Goal: Information Seeking & Learning: Check status

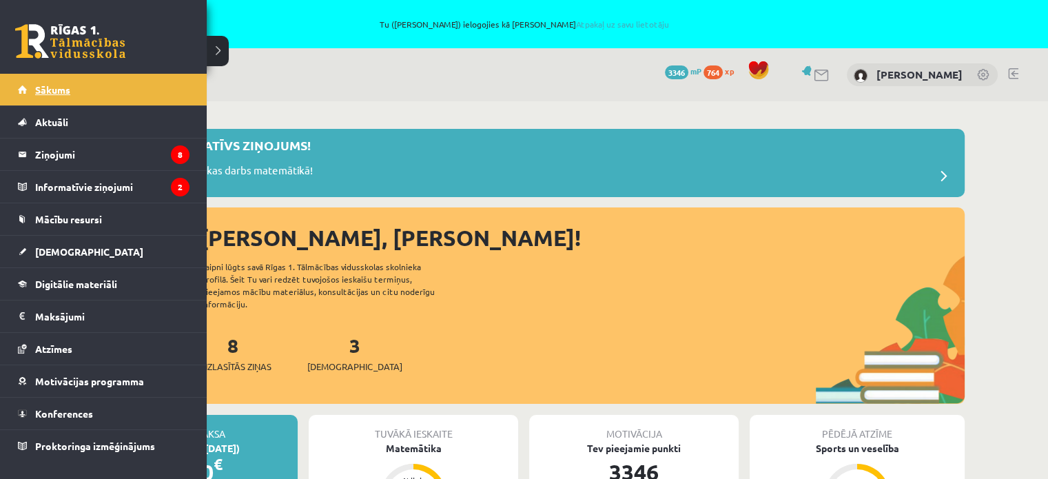
click at [77, 96] on link "Sākums" at bounding box center [104, 90] width 172 height 32
click at [65, 256] on link "[DEMOGRAPHIC_DATA]" at bounding box center [104, 252] width 172 height 32
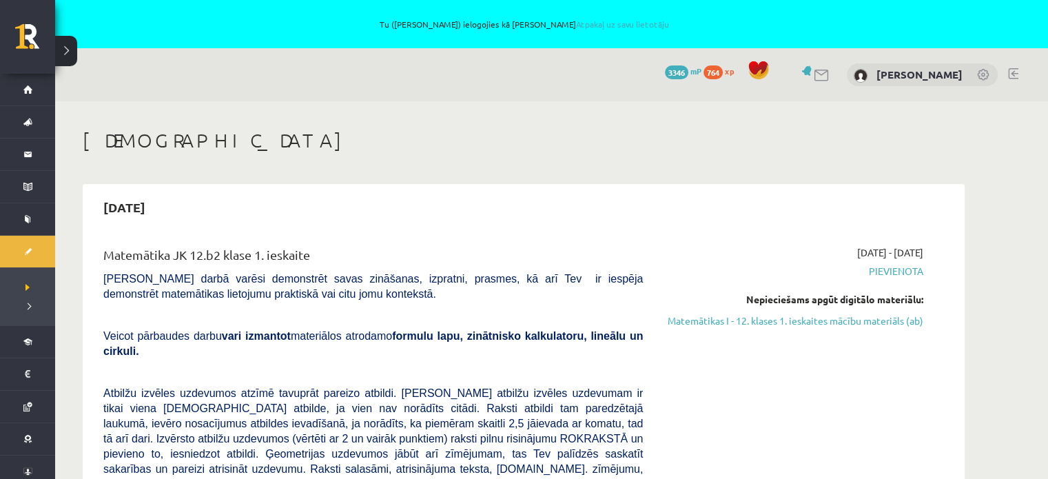
click at [505, 216] on div "2025-09-19" at bounding box center [524, 207] width 868 height 32
click at [506, 187] on div "2025-09-19 Matemātika JK 12.b2 klase 1. ieskaite Pārbaudes darbā varēsi demonst…" at bounding box center [524, 466] width 882 height 565
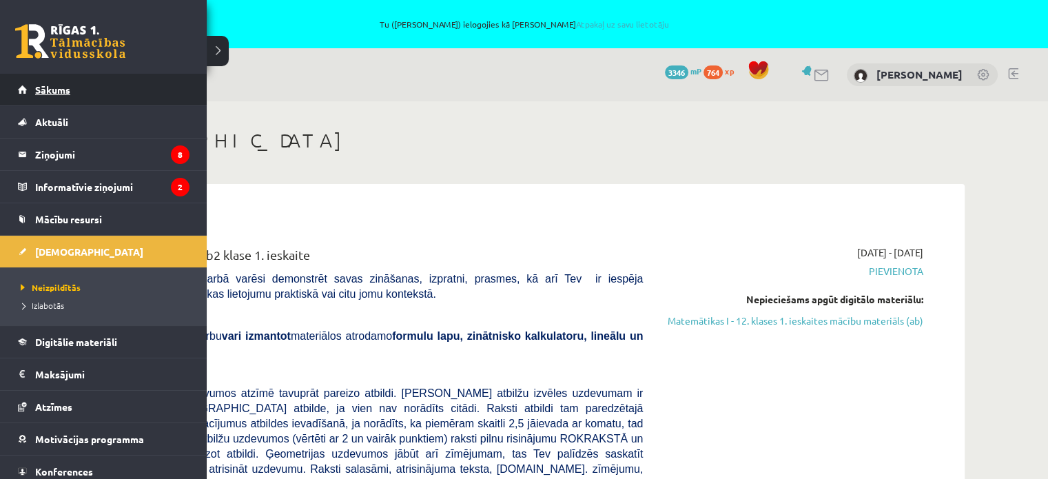
click at [43, 90] on span "Sākums" at bounding box center [52, 89] width 35 height 12
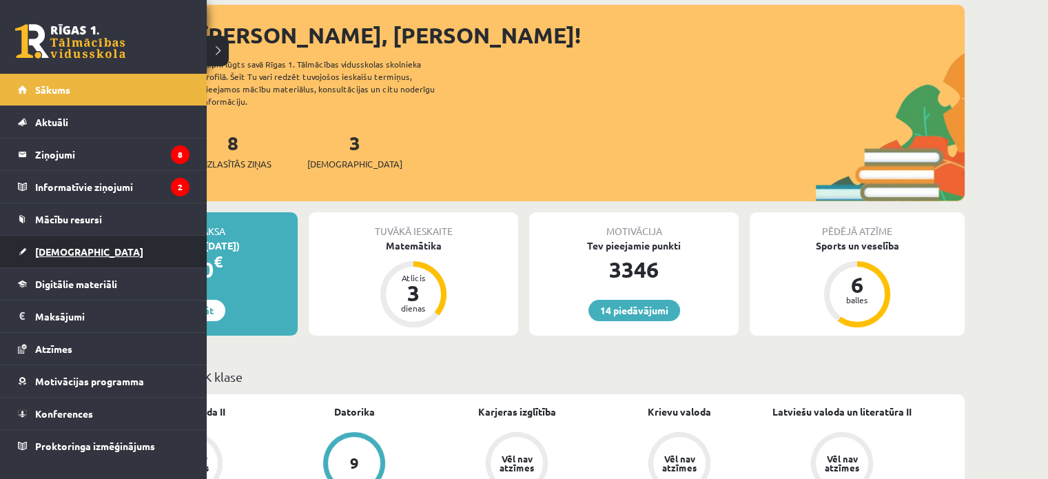
scroll to position [207, 0]
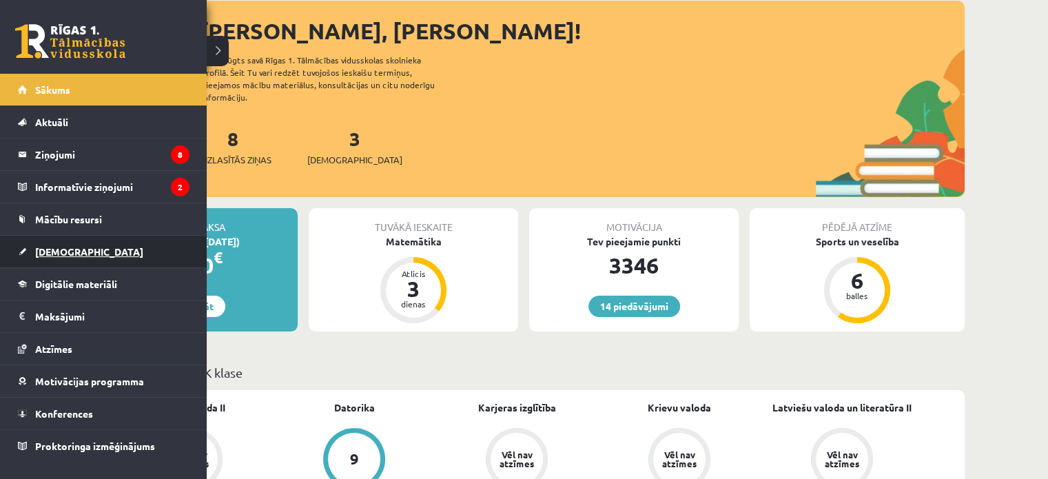
click at [61, 242] on link "[DEMOGRAPHIC_DATA]" at bounding box center [104, 252] width 172 height 32
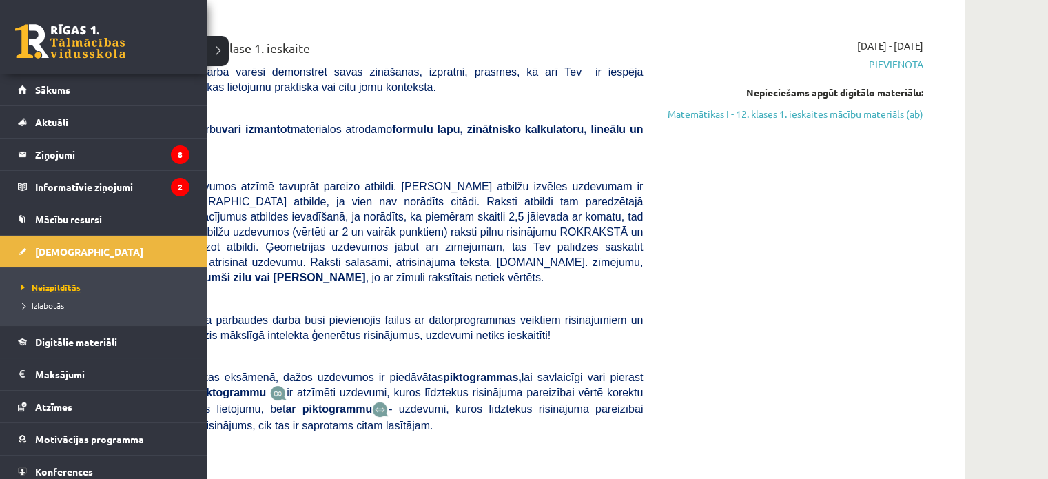
click at [56, 288] on span "Neizpildītās" at bounding box center [48, 287] width 63 height 11
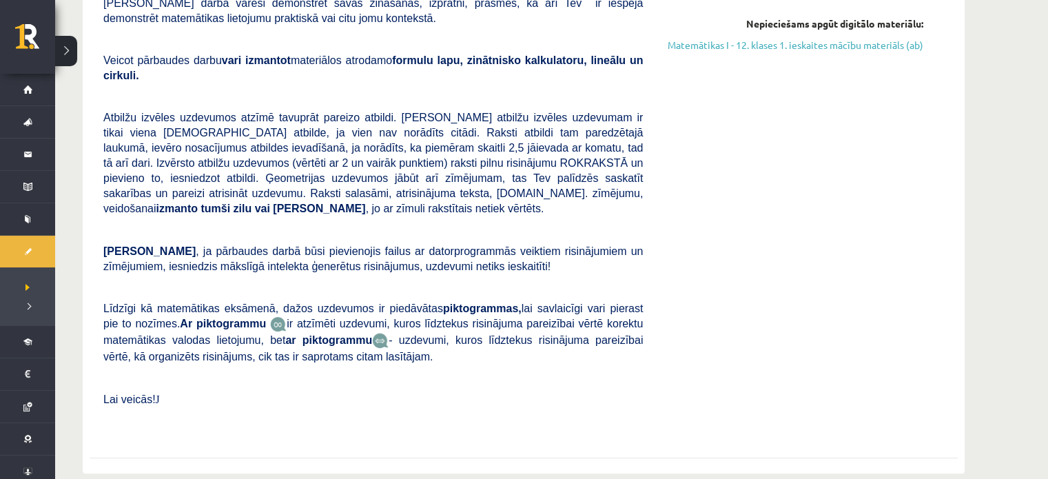
scroll to position [482, 0]
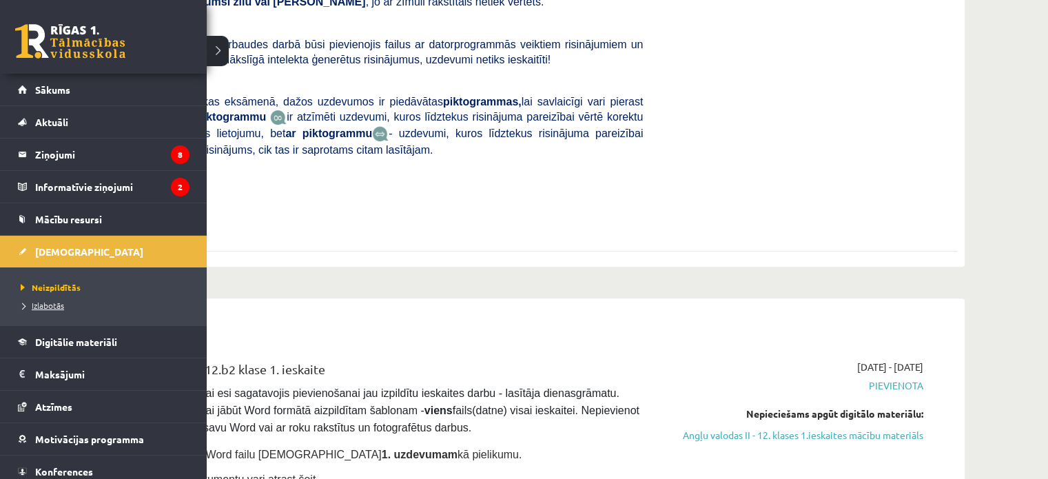
click at [61, 305] on span "Izlabotās" at bounding box center [40, 305] width 47 height 11
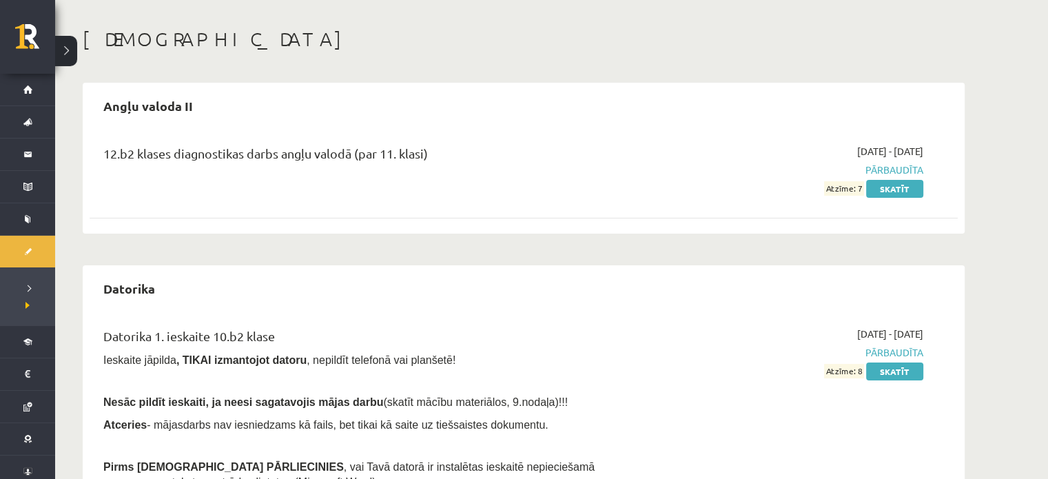
scroll to position [69, 0]
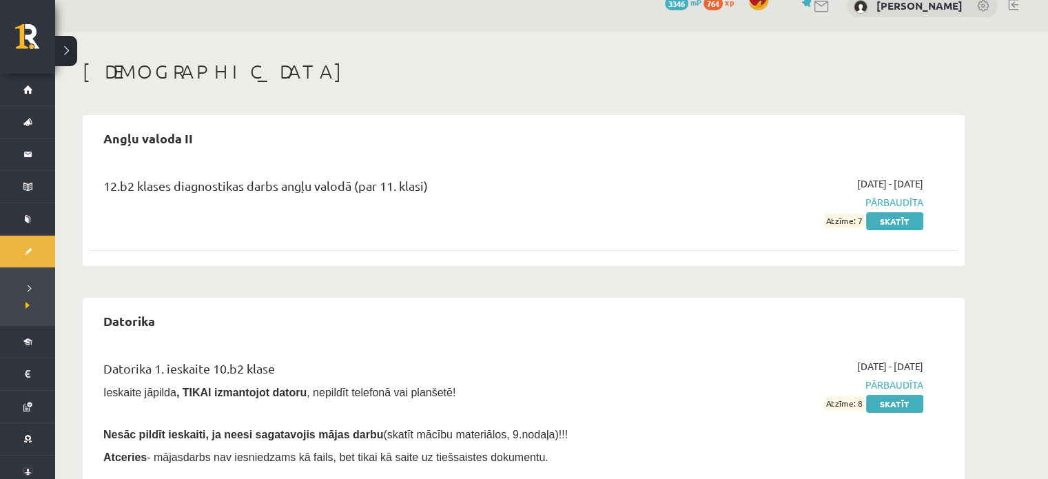
drag, startPoint x: 491, startPoint y: 201, endPoint x: 30, endPoint y: 132, distance: 466.2
click at [525, 156] on div "Angļu valoda II 12.b2 klases diagnostikas darbs angļu valodā (par 11. klasi) 20…" at bounding box center [524, 190] width 882 height 151
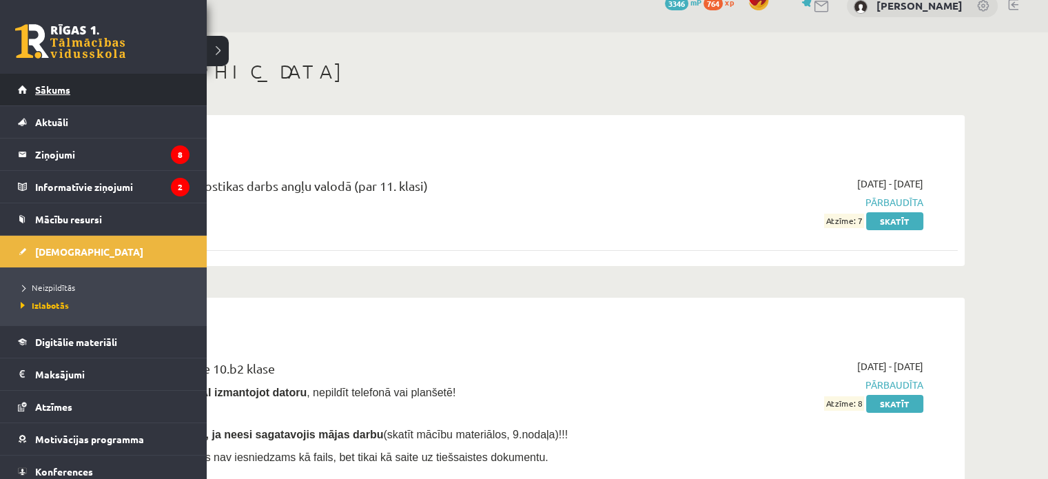
click at [23, 94] on link "Sākums" at bounding box center [104, 90] width 172 height 32
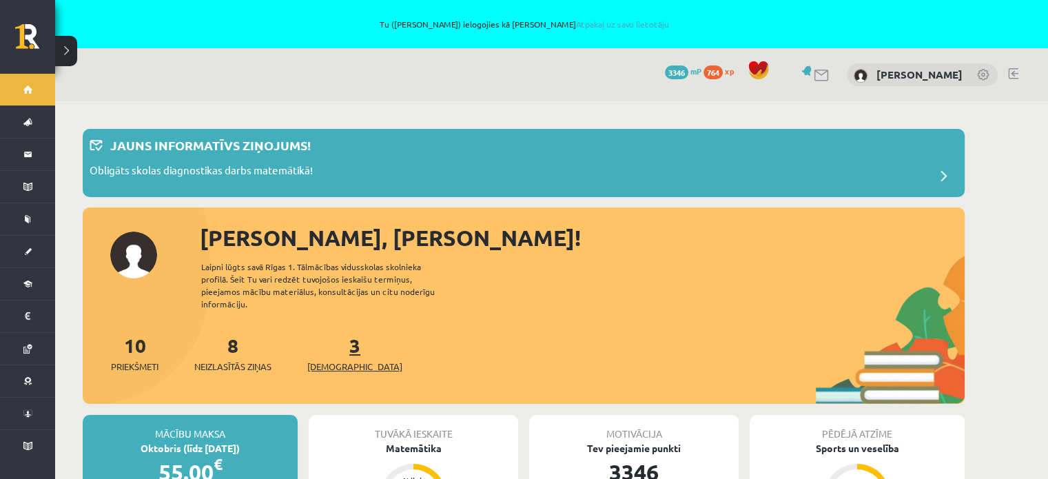
click at [331, 360] on span "[DEMOGRAPHIC_DATA]" at bounding box center [354, 367] width 95 height 14
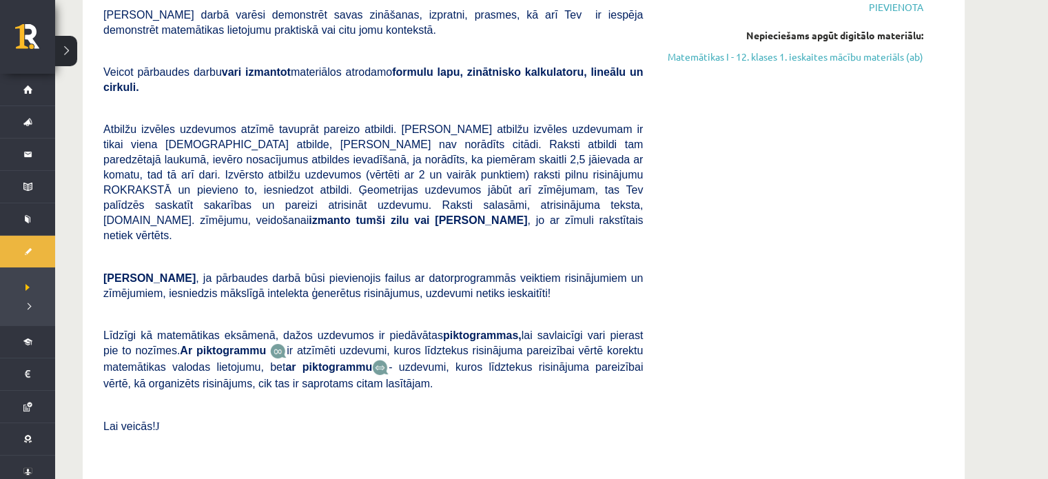
scroll to position [620, 0]
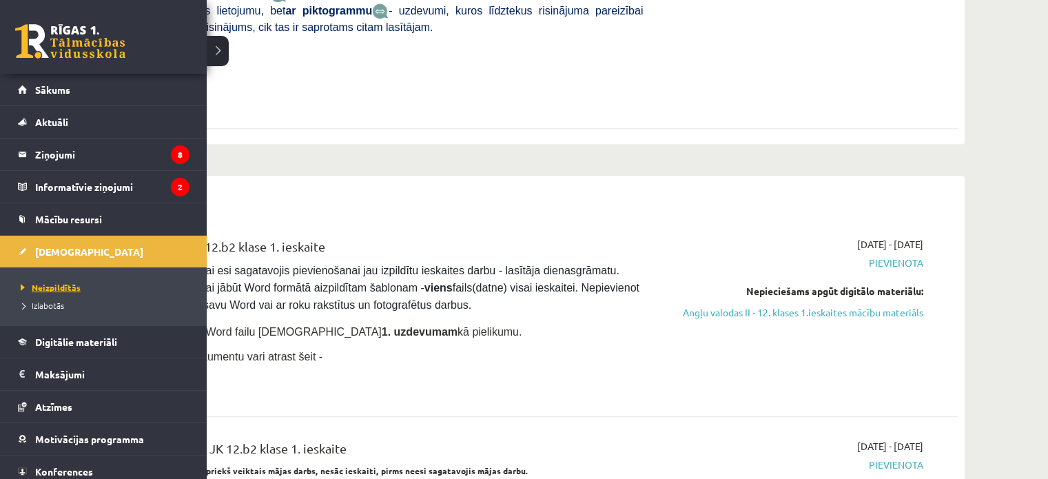
click at [45, 287] on span "Neizpildītās" at bounding box center [48, 287] width 63 height 11
click at [56, 246] on span "[DEMOGRAPHIC_DATA]" at bounding box center [89, 251] width 108 height 12
click at [54, 405] on span "Atzīmes" at bounding box center [53, 406] width 37 height 12
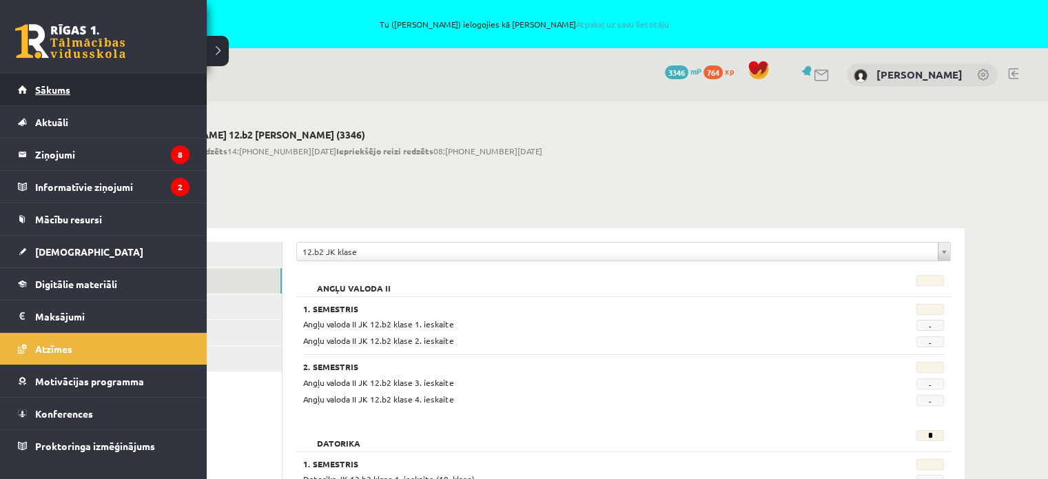
click at [70, 90] on link "Sākums" at bounding box center [104, 90] width 172 height 32
